Goal: Task Accomplishment & Management: Complete application form

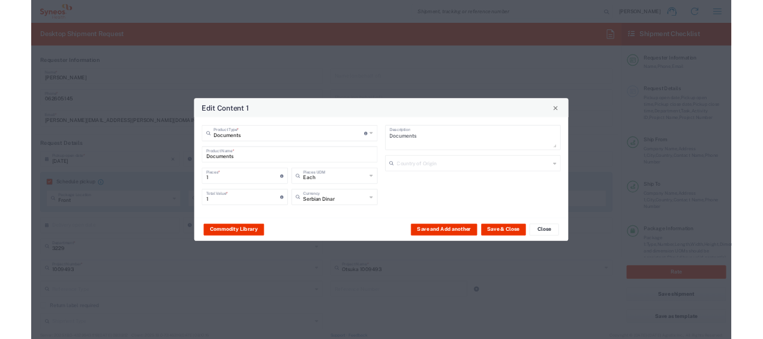
scroll to position [1200, 0]
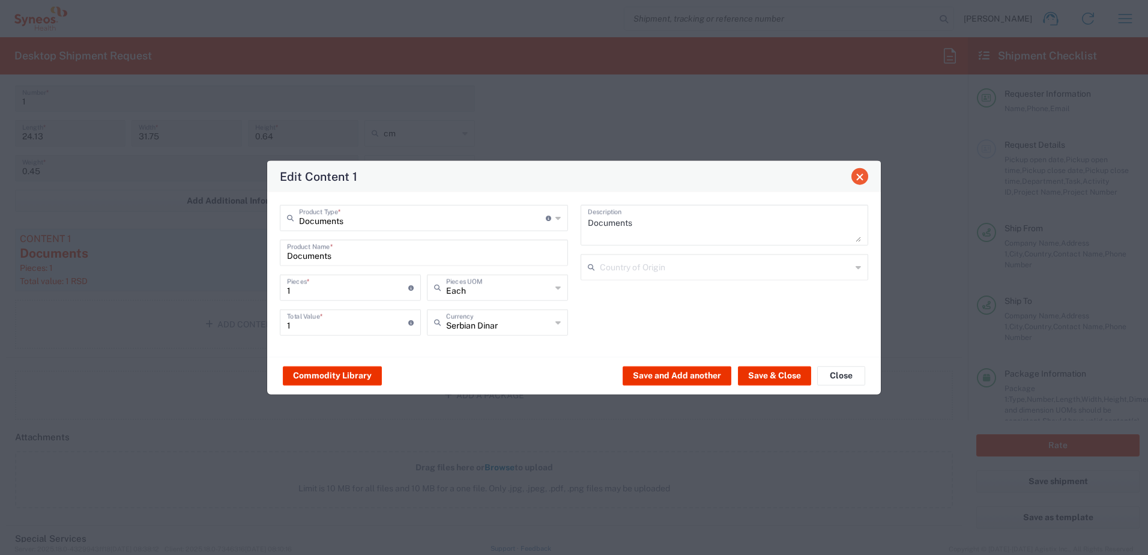
click at [860, 178] on span "Close" at bounding box center [859, 176] width 8 height 8
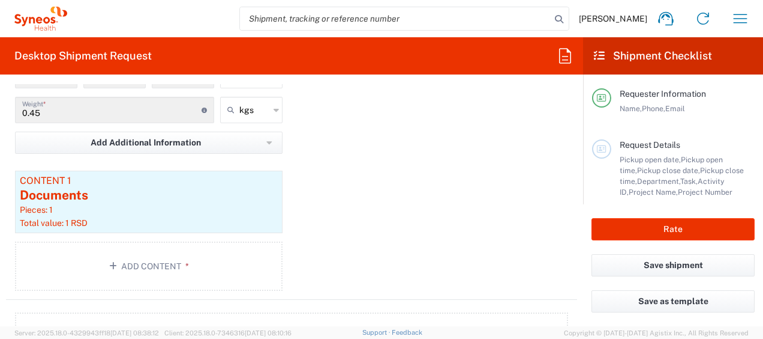
scroll to position [1259, 0]
click at [81, 192] on div "Documents" at bounding box center [149, 194] width 258 height 18
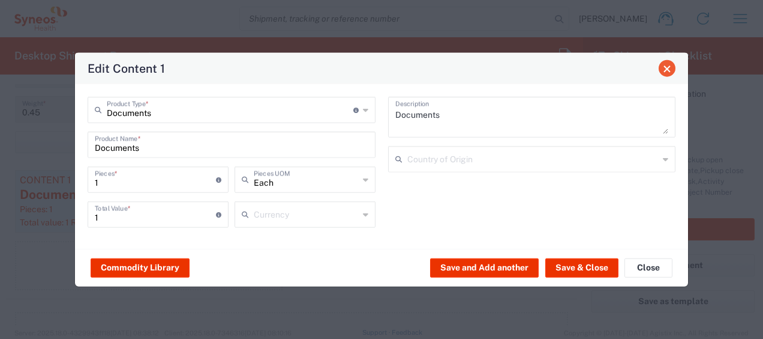
click at [667, 70] on span "Close" at bounding box center [667, 68] width 8 height 8
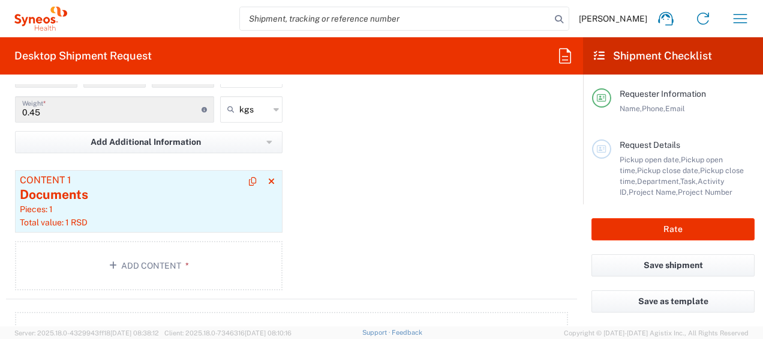
click at [55, 186] on div "Documents" at bounding box center [149, 194] width 258 height 18
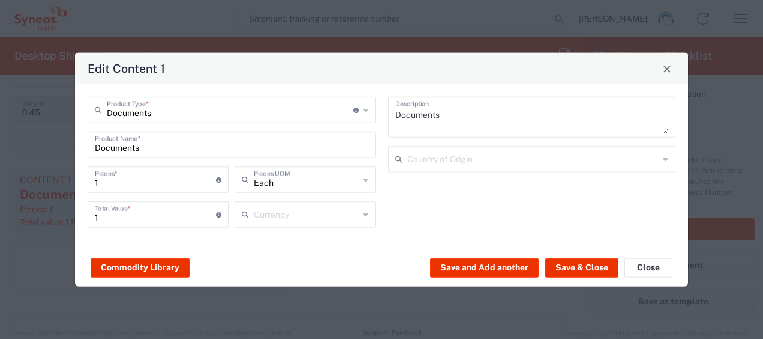
click at [363, 181] on div "Each Pieces UOM" at bounding box center [305, 179] width 141 height 26
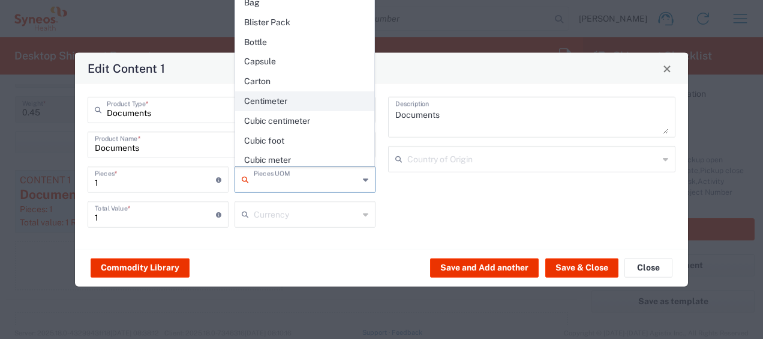
scroll to position [0, 0]
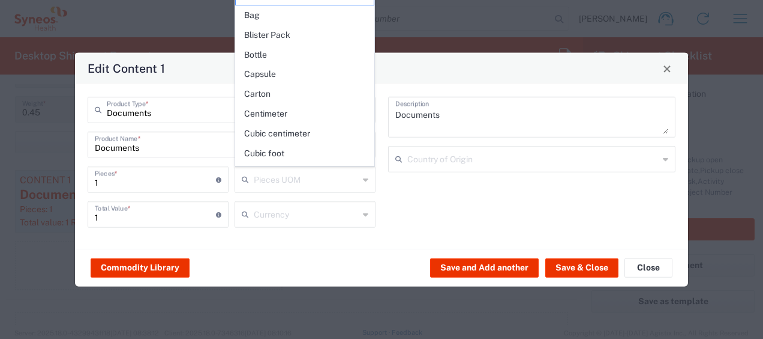
click at [454, 199] on div "Documents Description Country of Origin" at bounding box center [532, 166] width 301 height 139
type input "Each"
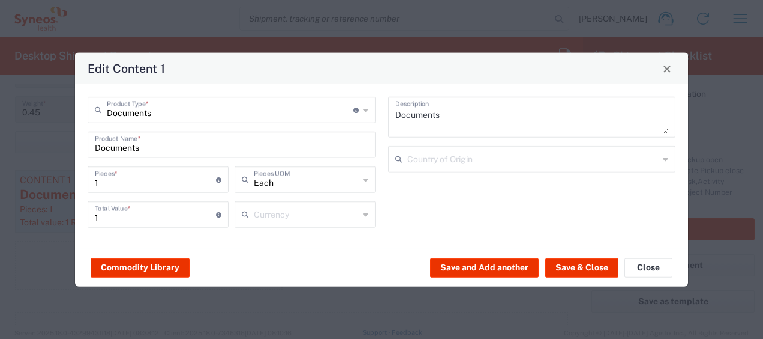
click at [454, 199] on div "Documents Description Country of Origin" at bounding box center [532, 166] width 301 height 139
click at [367, 215] on icon at bounding box center [365, 214] width 5 height 19
click at [364, 212] on icon at bounding box center [365, 214] width 5 height 19
click at [412, 234] on div "Documents Description Country of Origin" at bounding box center [532, 166] width 301 height 139
click at [666, 70] on span "Close" at bounding box center [667, 68] width 8 height 8
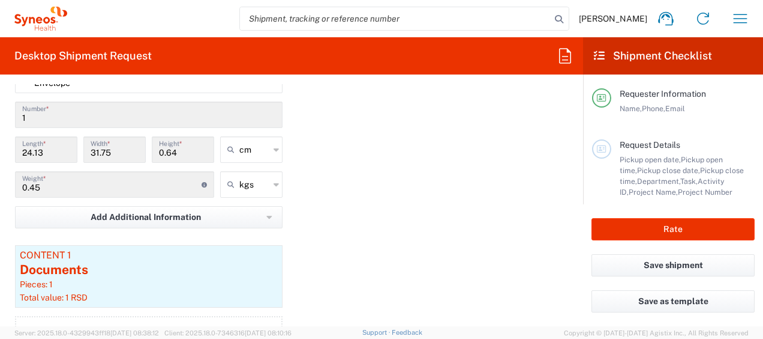
scroll to position [1236, 0]
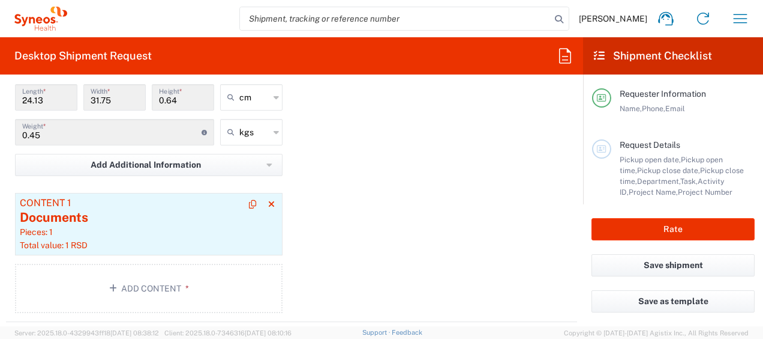
click at [52, 216] on div "Documents" at bounding box center [149, 217] width 258 height 18
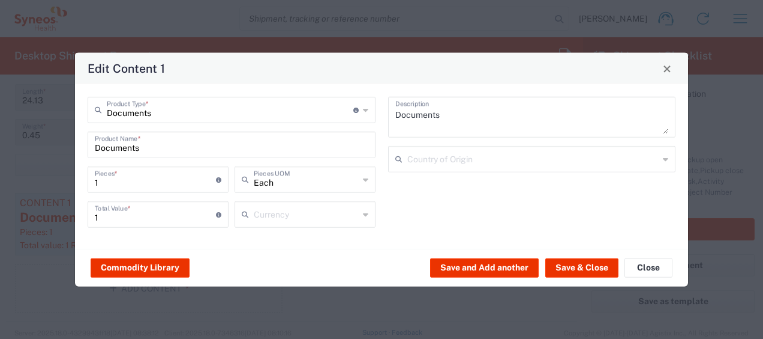
click at [367, 215] on icon at bounding box center [365, 214] width 5 height 19
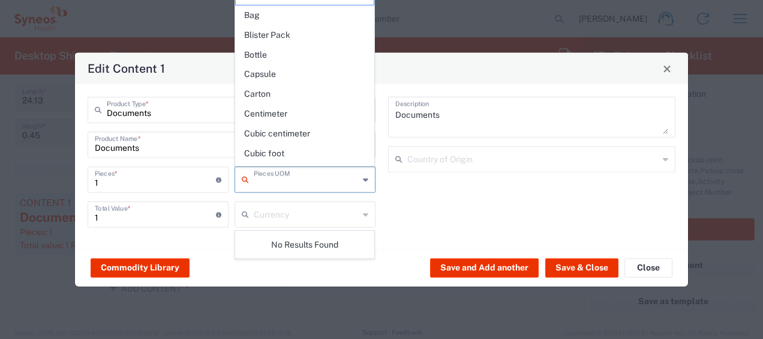
click at [318, 184] on input "text" at bounding box center [306, 178] width 105 height 21
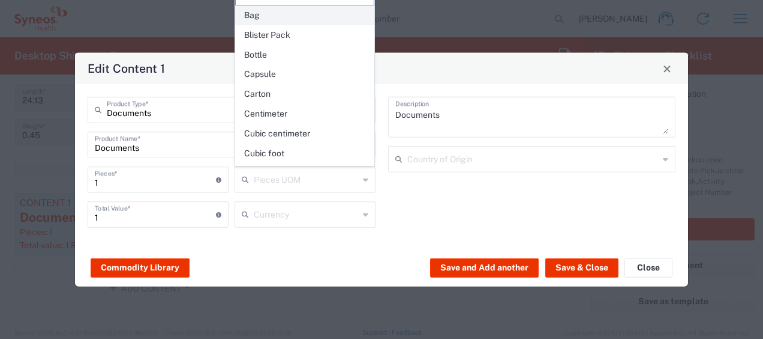
click at [275, 19] on span "Bag" at bounding box center [305, 15] width 139 height 19
type input "Bag"
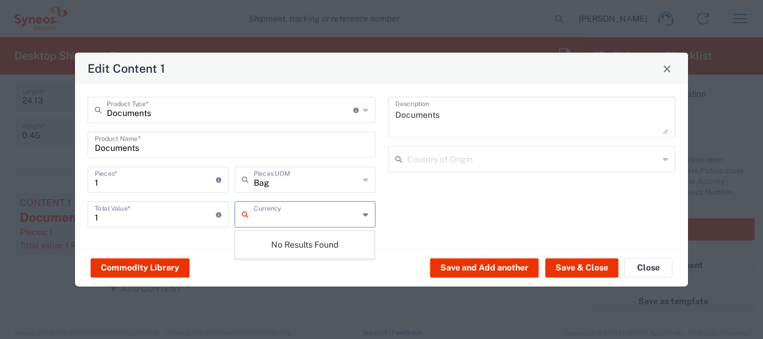
click at [287, 213] on input "text" at bounding box center [306, 213] width 105 height 21
click at [397, 253] on div "Commodity Library Save and Add another Save & Close Close" at bounding box center [381, 267] width 613 height 38
click at [715, 206] on div "Edit Content 1 Documents Product Type * Document: Paper document generated inte…" at bounding box center [381, 169] width 763 height 339
click at [666, 68] on span "Close" at bounding box center [667, 68] width 8 height 8
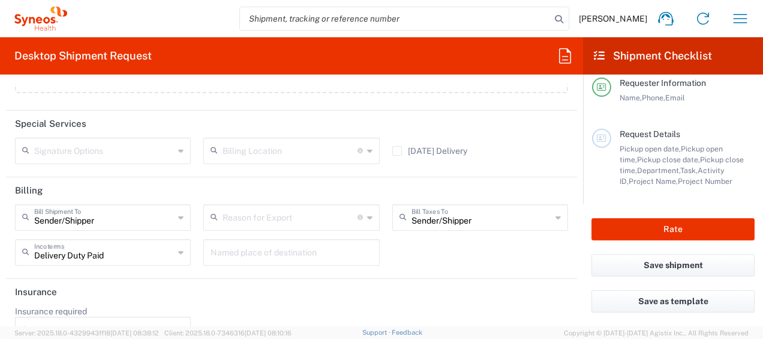
scroll to position [0, 0]
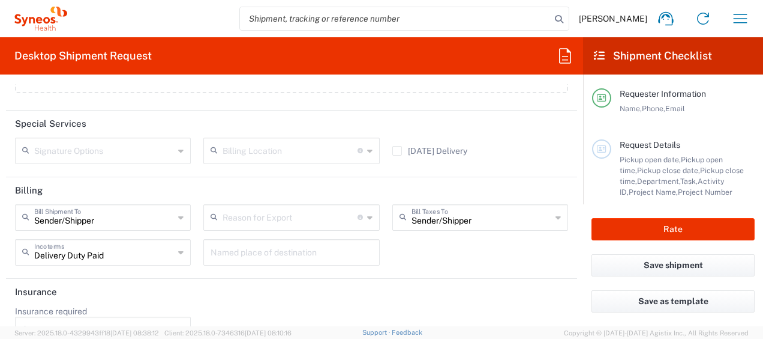
click at [637, 146] on span "Request Details" at bounding box center [650, 145] width 61 height 10
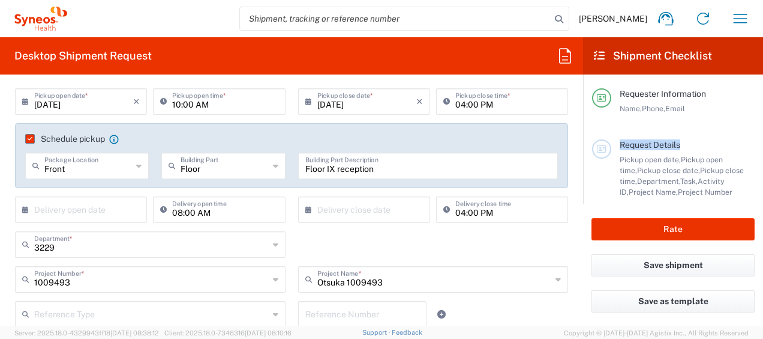
scroll to position [161, 0]
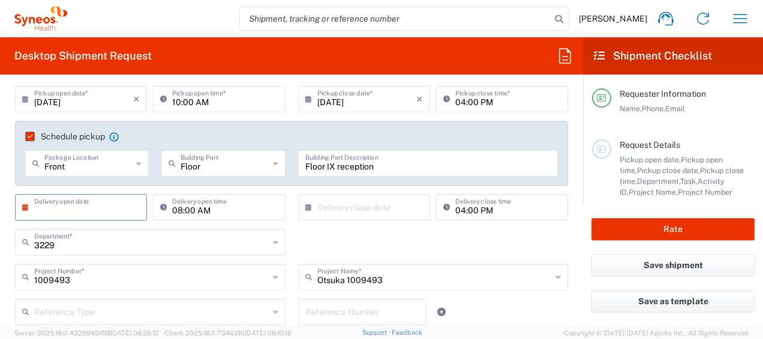
click at [88, 214] on input "text" at bounding box center [83, 206] width 99 height 21
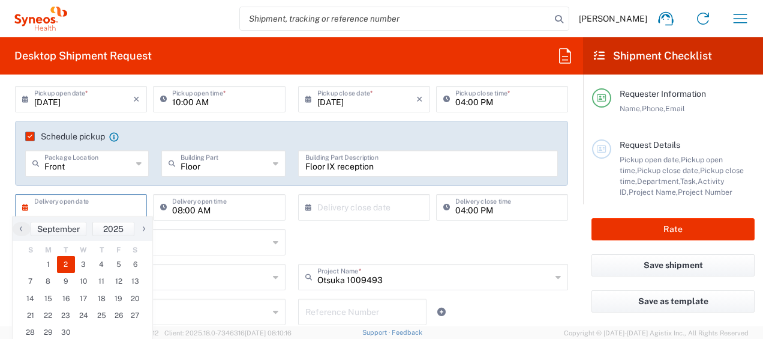
click at [60, 259] on span "2" at bounding box center [66, 264] width 18 height 17
type input "[DATE]"
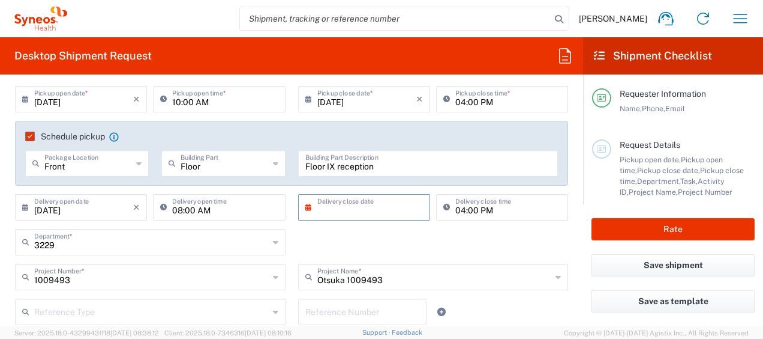
click at [342, 197] on input "text" at bounding box center [367, 206] width 99 height 21
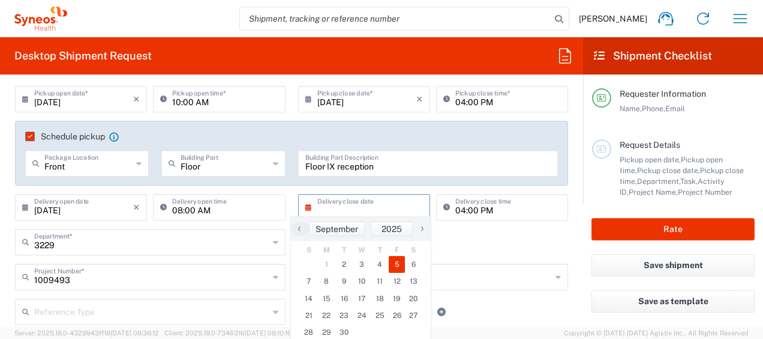
click at [394, 265] on span "5" at bounding box center [397, 264] width 17 height 17
type input "[DATE]"
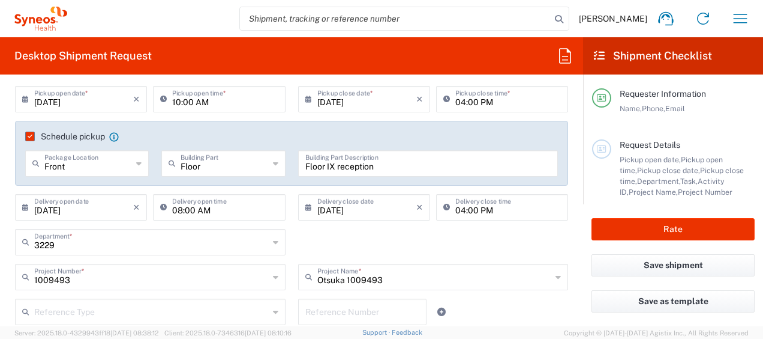
click at [370, 242] on div "3229 Department * 3229 3000 3100 3109 3110 3111 3112 3125 3130 3135 3136 3150 3…" at bounding box center [292, 246] width 566 height 35
click at [138, 164] on icon at bounding box center [138, 163] width 5 height 19
type input "Front"
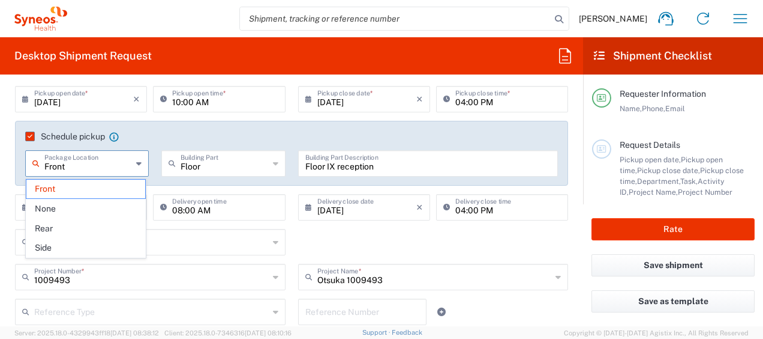
click at [273, 161] on icon at bounding box center [275, 163] width 5 height 19
type input "Floor"
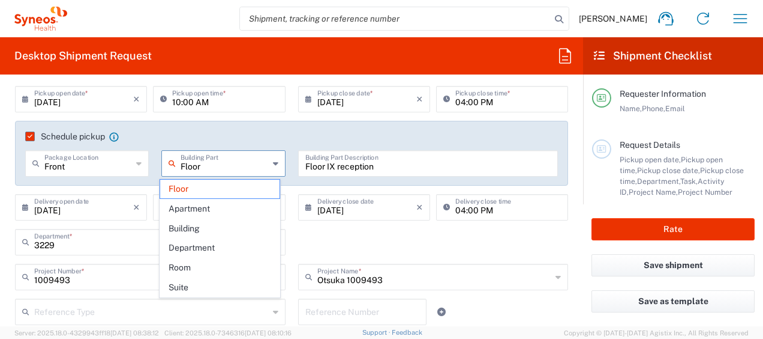
click at [273, 163] on icon at bounding box center [275, 163] width 5 height 19
click at [253, 125] on div "Schedule pickup When scheduling a pickup please be sure to meet the following c…" at bounding box center [291, 153] width 553 height 65
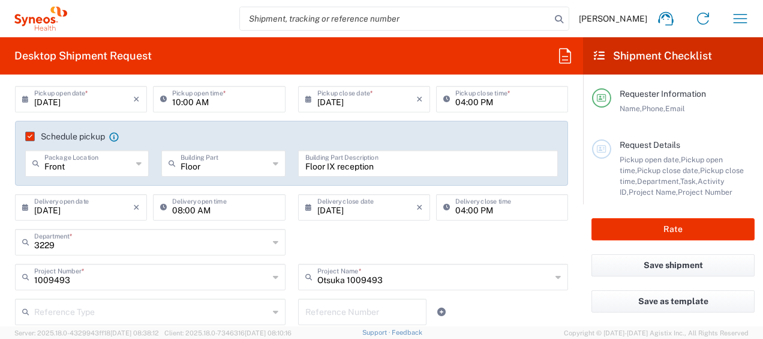
click at [567, 180] on main "[DATE] × Pickup open date * Cancel Apply 10:00 AM Pickup open time * [DATE] × P…" at bounding box center [291, 254] width 571 height 337
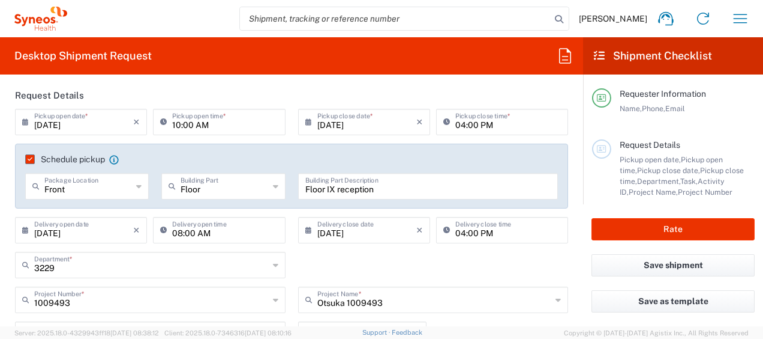
scroll to position [152, 0]
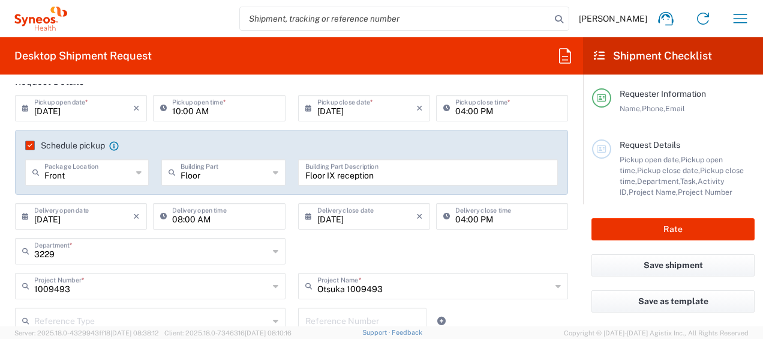
click at [79, 104] on input "[DATE]" at bounding box center [83, 107] width 99 height 21
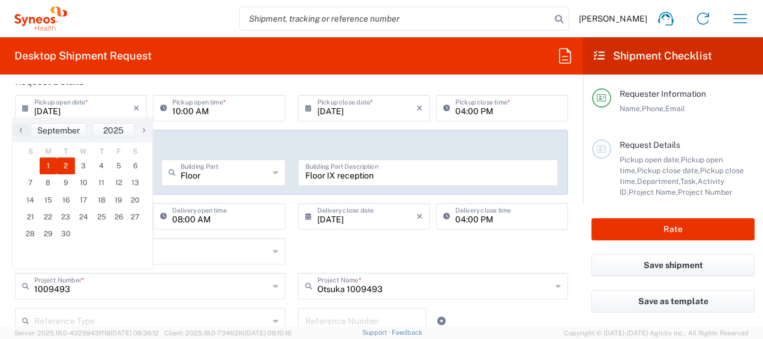
click at [67, 166] on span "2" at bounding box center [66, 165] width 18 height 17
type input "[DATE]"
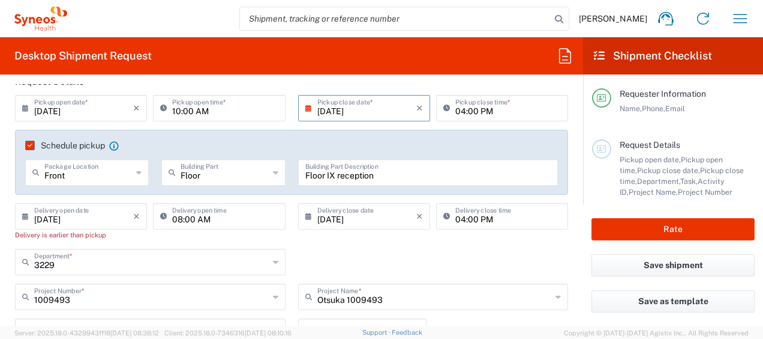
click at [94, 227] on div "[DATE] × Delivery open date" at bounding box center [81, 216] width 132 height 26
click at [157, 236] on div "08:00 AM Delivery open time" at bounding box center [219, 226] width 138 height 46
click at [108, 211] on input "[DATE]" at bounding box center [83, 215] width 99 height 21
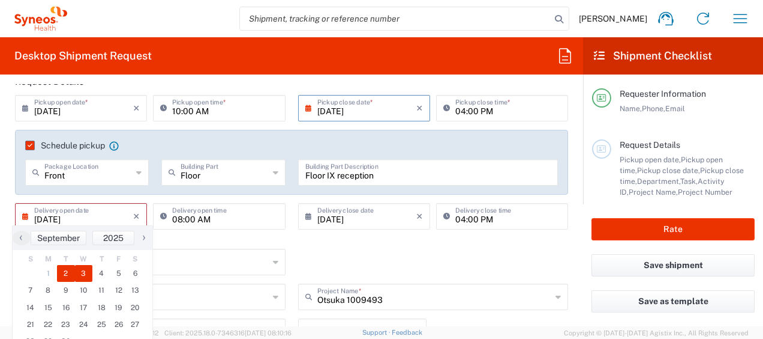
click at [86, 268] on span "3" at bounding box center [84, 273] width 18 height 17
type input "[DATE]"
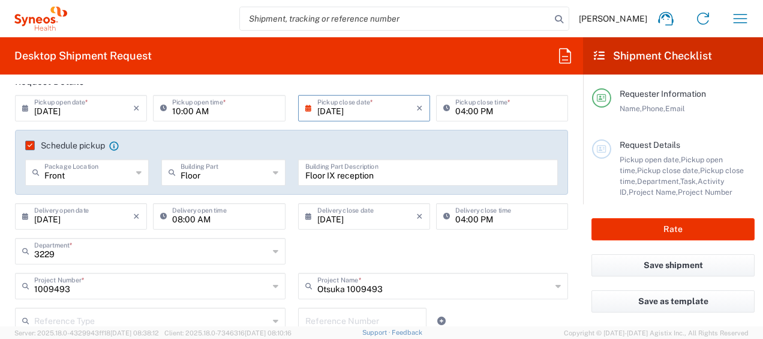
click at [369, 251] on div "3229 Department * 3229 3000 3100 3109 3110 3111 3112 3125 3130 3135 3136 3150 3…" at bounding box center [292, 255] width 566 height 35
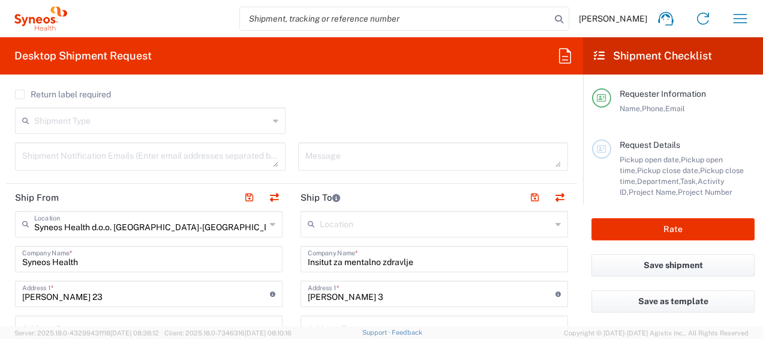
scroll to position [406, 0]
click at [335, 220] on input "text" at bounding box center [436, 221] width 232 height 21
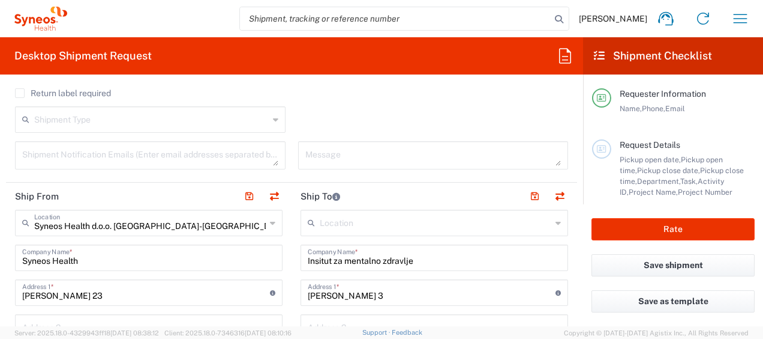
click at [344, 220] on input "text" at bounding box center [436, 221] width 232 height 21
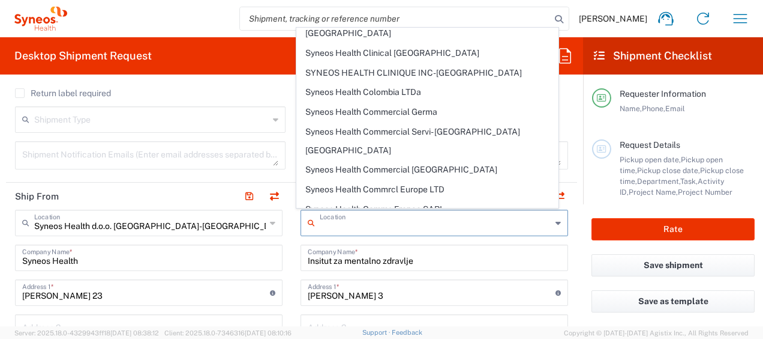
scroll to position [1034, 0]
type input "Syneos Health d.o.o. [GEOGRAPHIC_DATA]-[GEOGRAPHIC_DATA]"
type input "Syneos Health d.o.o. [GEOGRAPHIC_DATA]"
type input "[PERSON_NAME] 23"
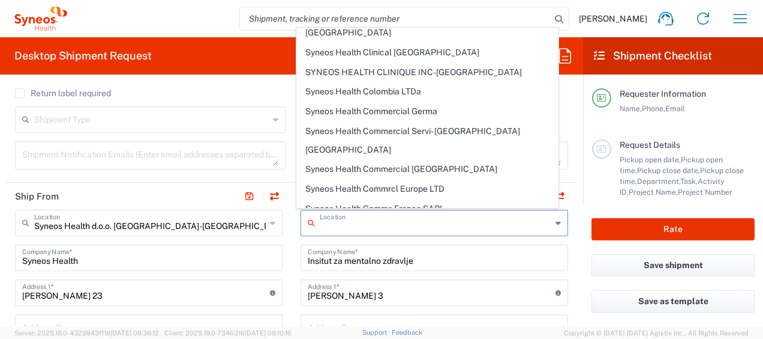
type input "[GEOGRAPHIC_DATA]"
type input "11060"
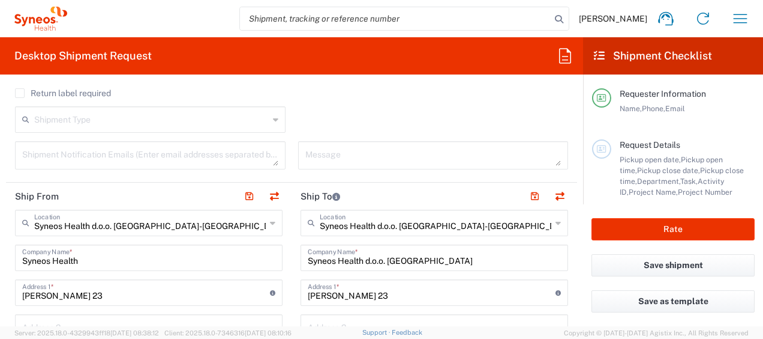
click at [515, 221] on input "text" at bounding box center [436, 221] width 232 height 21
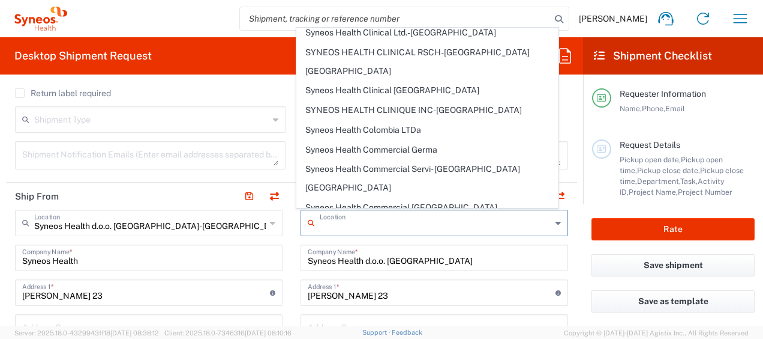
scroll to position [0, 0]
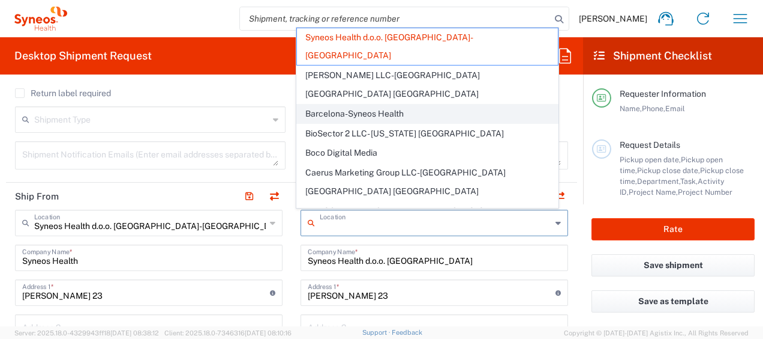
click at [395, 104] on span "Barcelona-Syneos Health" at bounding box center [427, 113] width 260 height 19
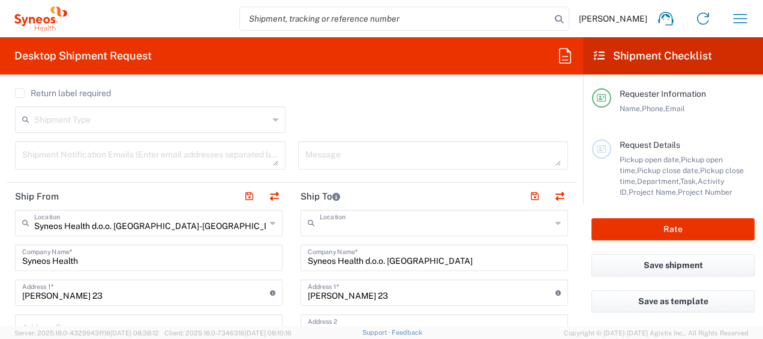
type input "Barcelona-Syneos Health"
type input "Syneos Health"
type input "[STREET_ADDRESS]"
type input "Floor 3"
type input "[GEOGRAPHIC_DATA]"
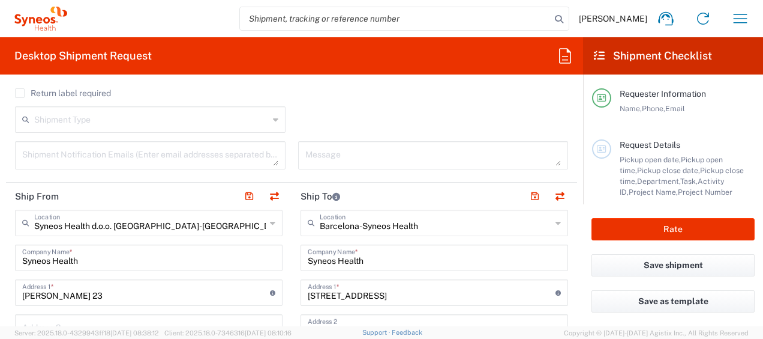
type input "[GEOGRAPHIC_DATA]"
type input "08029"
click at [504, 226] on input "text" at bounding box center [436, 221] width 232 height 21
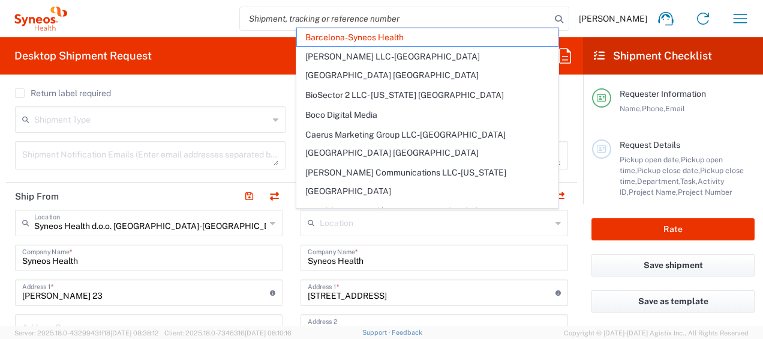
type input "Barcelona-Syneos Health"
click at [493, 227] on input "text" at bounding box center [436, 221] width 232 height 21
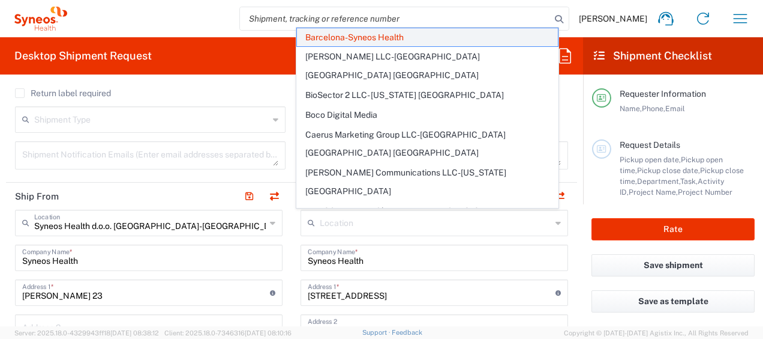
click at [400, 34] on span "Barcelona-Syneos Health" at bounding box center [427, 37] width 260 height 19
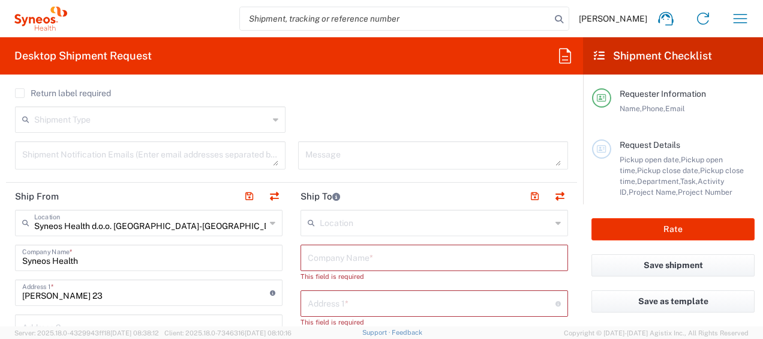
click at [448, 248] on input "text" at bounding box center [434, 256] width 253 height 21
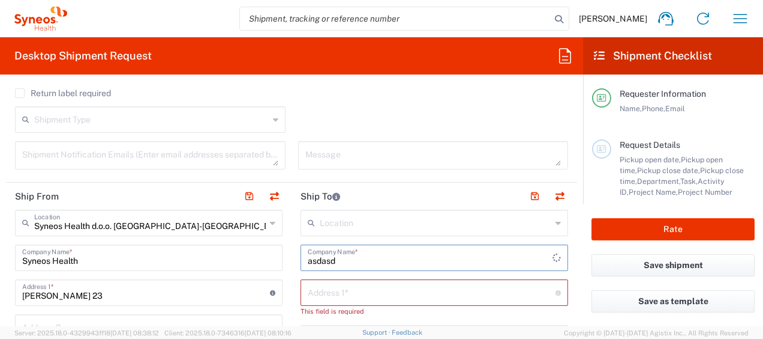
type input "asdasd"
click at [409, 295] on input "text" at bounding box center [432, 291] width 248 height 21
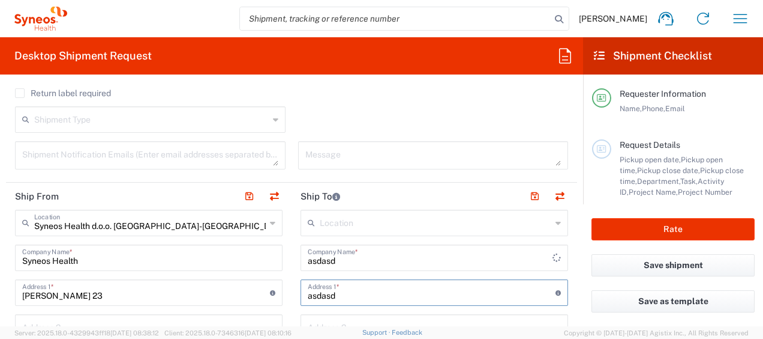
type input "asdasd"
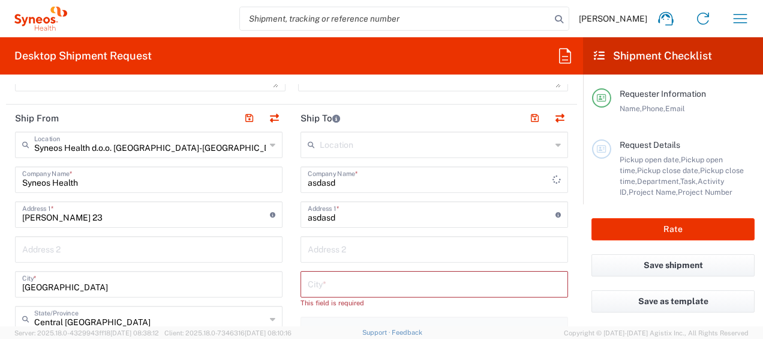
scroll to position [486, 0]
click at [462, 286] on input "text" at bounding box center [434, 281] width 253 height 21
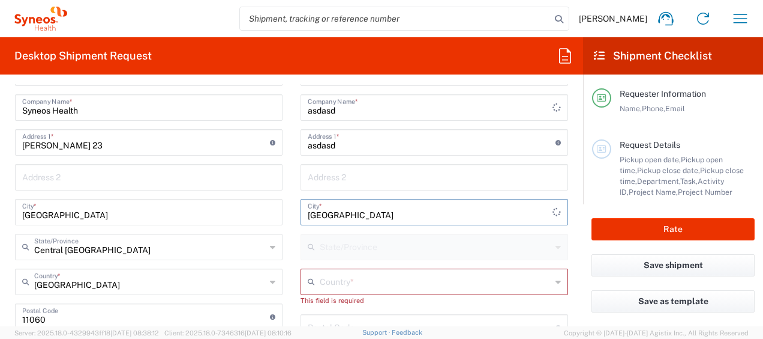
scroll to position [558, 0]
type input "[GEOGRAPHIC_DATA]"
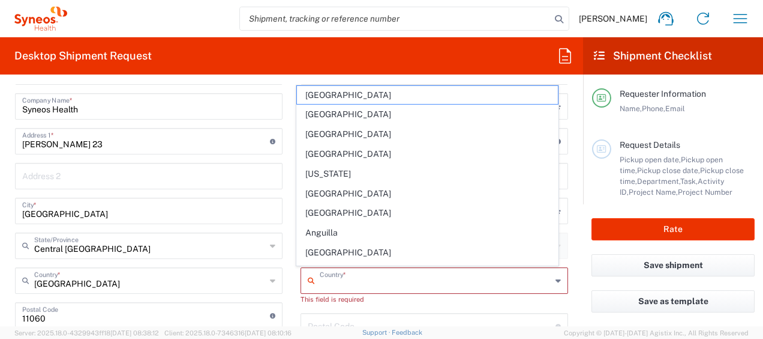
click at [466, 284] on input "text" at bounding box center [436, 279] width 232 height 21
type input "[GEOGRAPHIC_DATA]"
type input "11060"
type input "062605145"
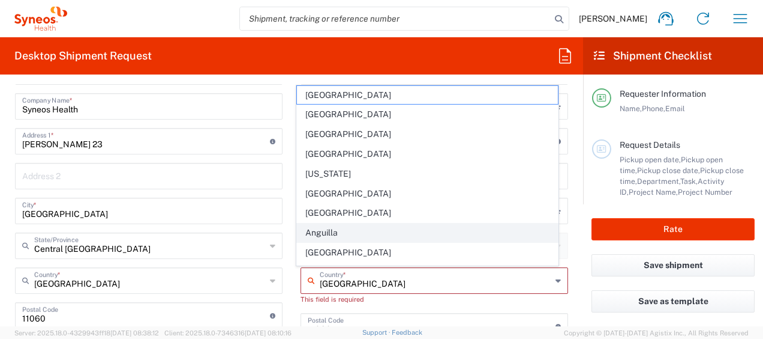
type input "[GEOGRAPHIC_DATA]"
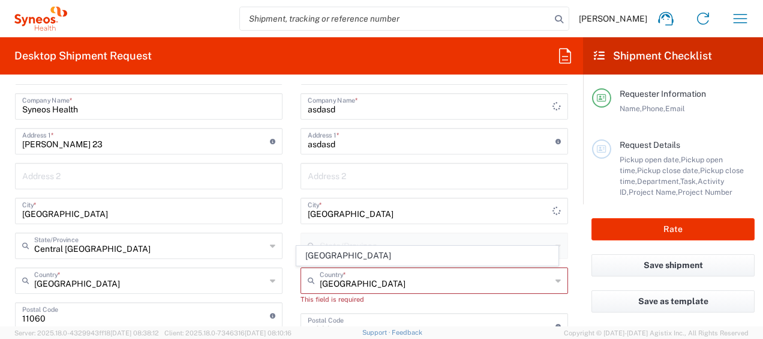
click at [568, 273] on main "Location [PERSON_NAME] LLC-[GEOGRAPHIC_DATA] [GEOGRAPHIC_DATA] [GEOGRAPHIC_DATA…" at bounding box center [435, 298] width 286 height 480
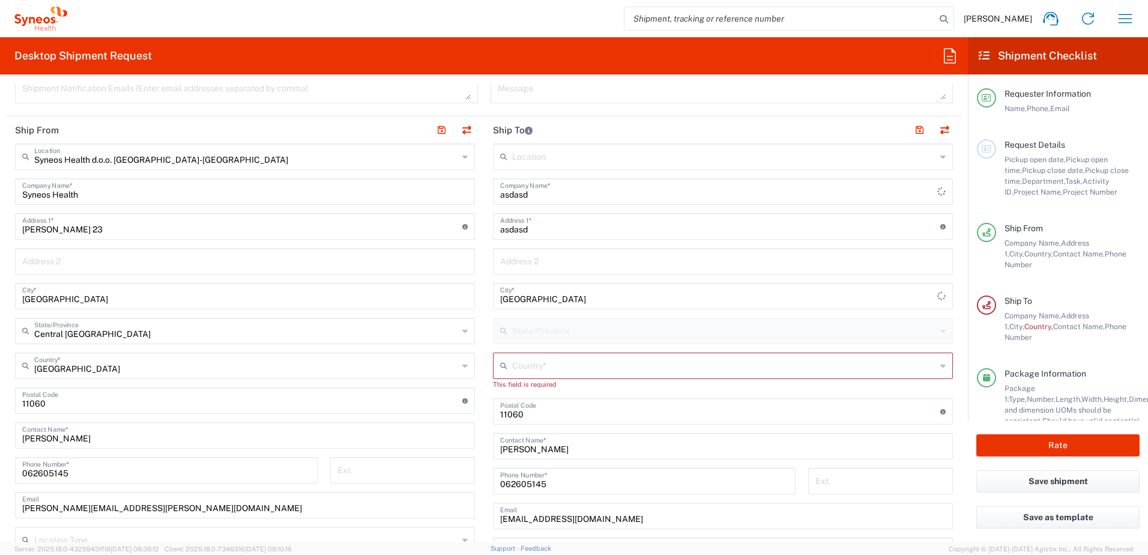
scroll to position [472, 0]
